Goal: Task Accomplishment & Management: Manage account settings

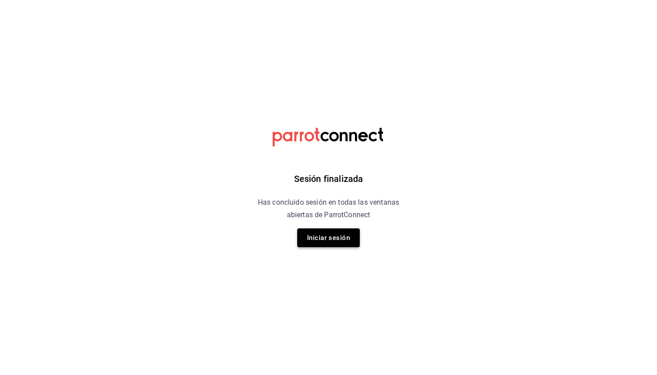
click at [329, 234] on button "Iniciar sesión" at bounding box center [328, 237] width 63 height 19
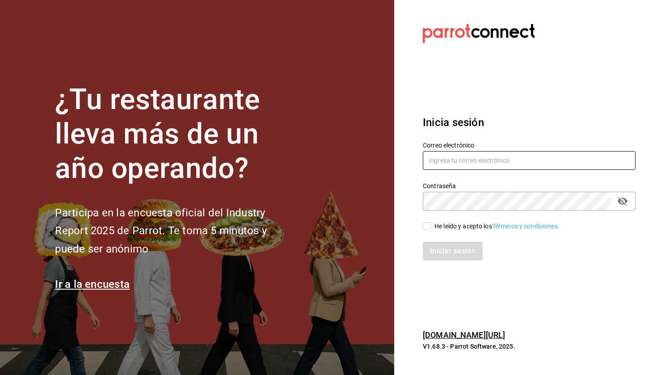
type input "[EMAIL_ADDRESS][DOMAIN_NAME]"
click at [622, 202] on icon "passwordField" at bounding box center [623, 201] width 10 height 8
click at [427, 227] on input "He leído y acepto los Términos y condiciones." at bounding box center [427, 226] width 8 height 8
checkbox input "true"
click at [441, 254] on button "Iniciar sesión" at bounding box center [453, 251] width 61 height 19
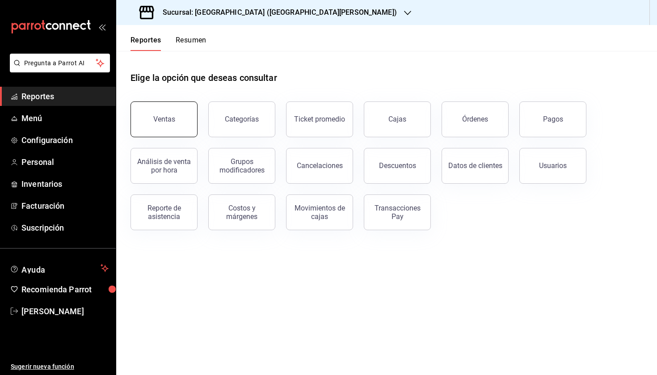
click at [160, 128] on button "Ventas" at bounding box center [164, 119] width 67 height 36
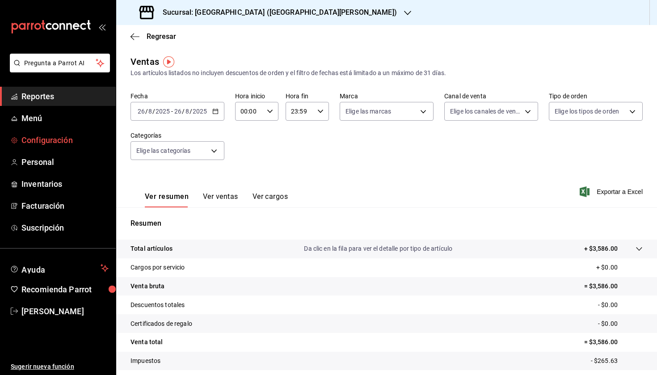
click at [38, 141] on span "Configuración" at bounding box center [64, 140] width 87 height 12
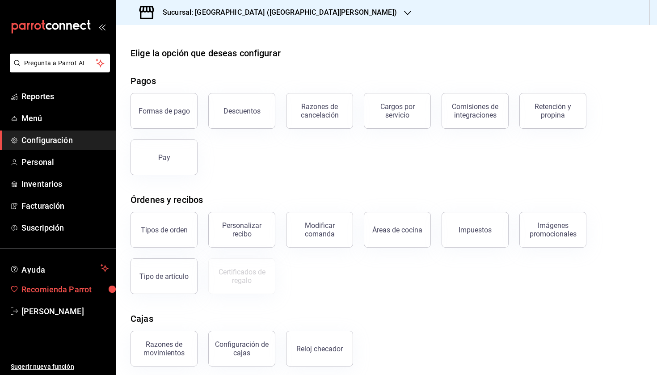
click at [80, 291] on span "Recomienda Parrot" at bounding box center [64, 289] width 87 height 12
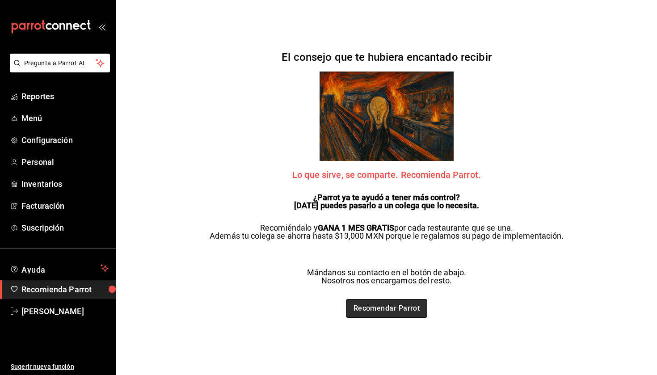
click at [382, 307] on link "Recomendar Parrot" at bounding box center [387, 308] width 82 height 19
